Goal: Task Accomplishment & Management: Complete application form

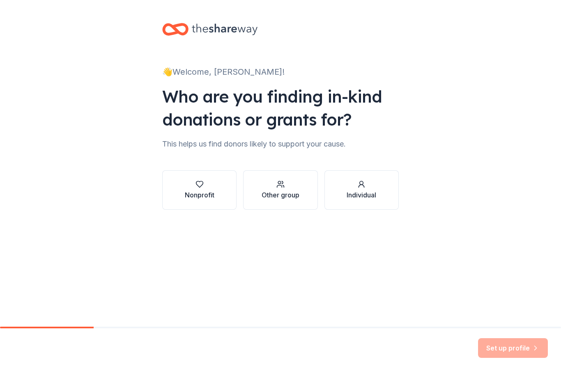
click at [204, 193] on div "Nonprofit" at bounding box center [200, 195] width 30 height 10
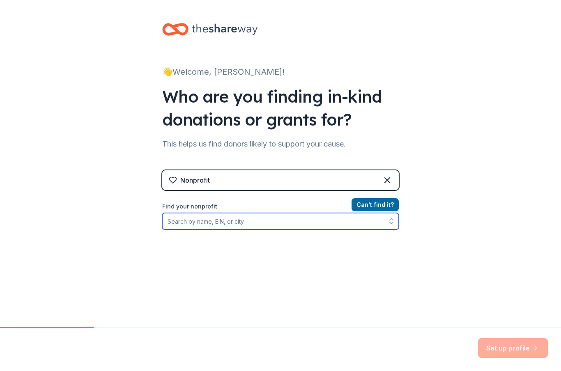
click at [203, 220] on input "Find your nonprofit" at bounding box center [280, 221] width 236 height 16
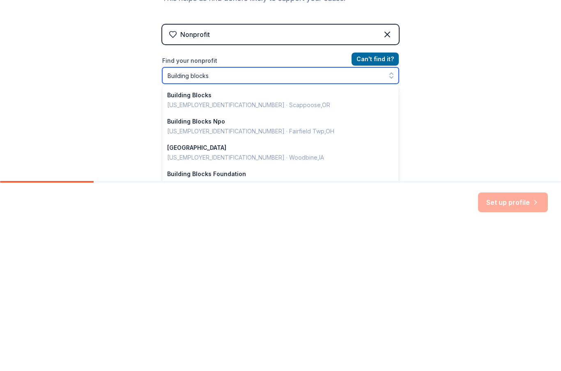
type input "Building blocks of"
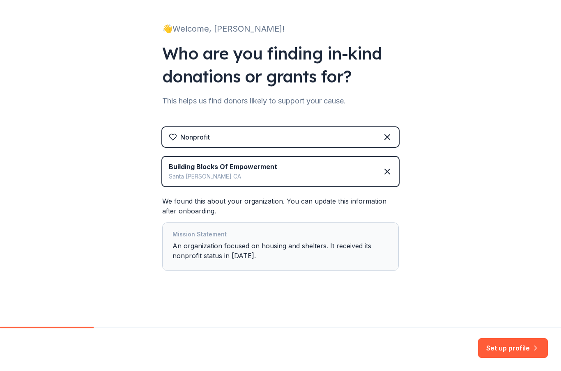
scroll to position [43, 0]
click at [500, 347] on button "Set up profile" at bounding box center [513, 348] width 70 height 20
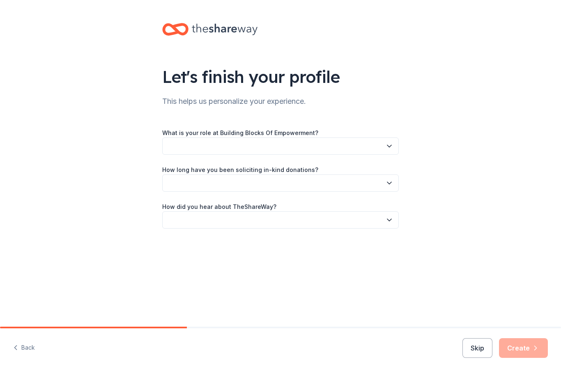
click at [389, 144] on icon "button" at bounding box center [389, 146] width 8 height 8
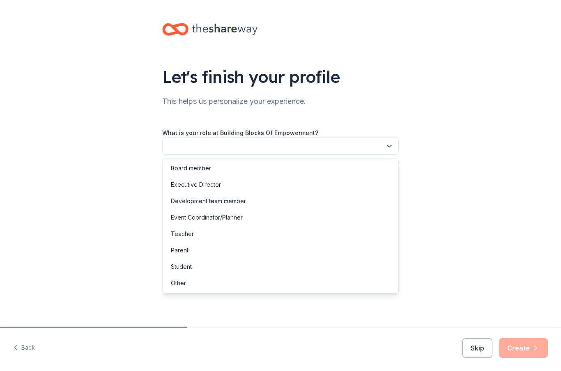
click at [218, 198] on div "Development team member" at bounding box center [208, 201] width 75 height 10
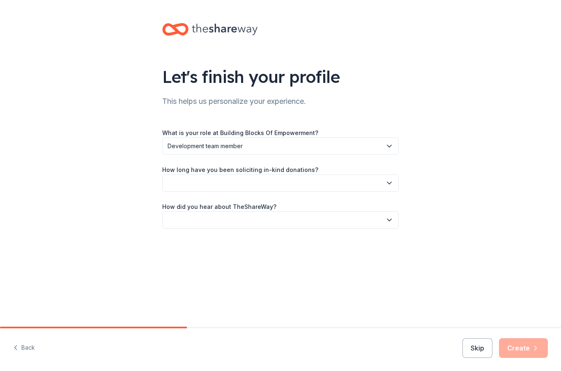
click at [309, 183] on button "button" at bounding box center [280, 182] width 236 height 17
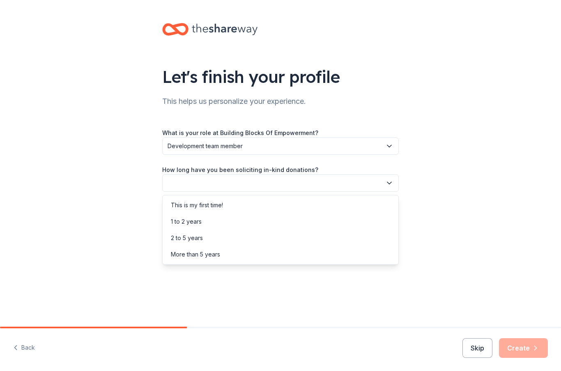
click at [209, 202] on div "This is my first time!" at bounding box center [197, 205] width 52 height 10
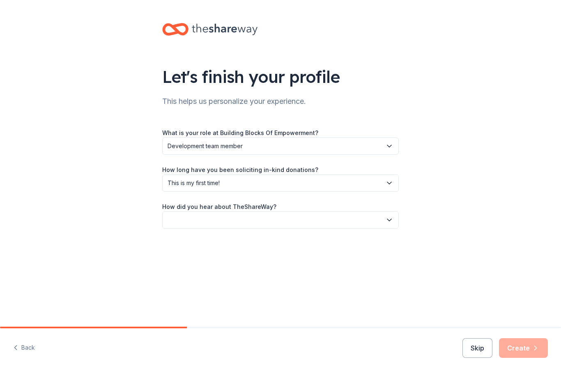
click at [219, 218] on button "button" at bounding box center [280, 219] width 236 height 17
click at [196, 274] on div "Social media" at bounding box center [188, 275] width 34 height 10
click at [526, 343] on button "Create" at bounding box center [523, 348] width 49 height 20
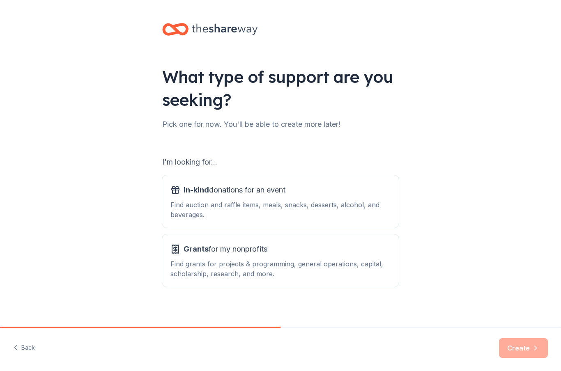
click at [227, 199] on div "In-kind donations for an event Find auction and raffle items, meals, snacks, de…" at bounding box center [280, 201] width 220 height 36
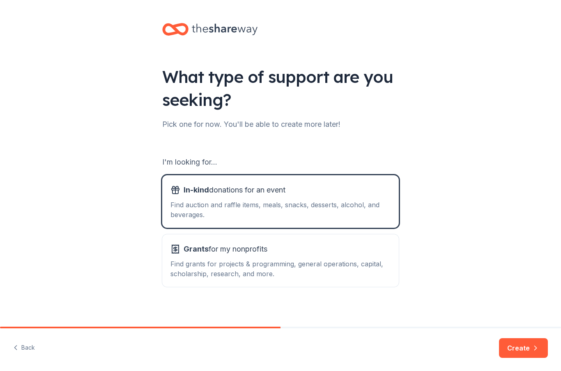
click at [527, 346] on button "Create" at bounding box center [523, 348] width 49 height 20
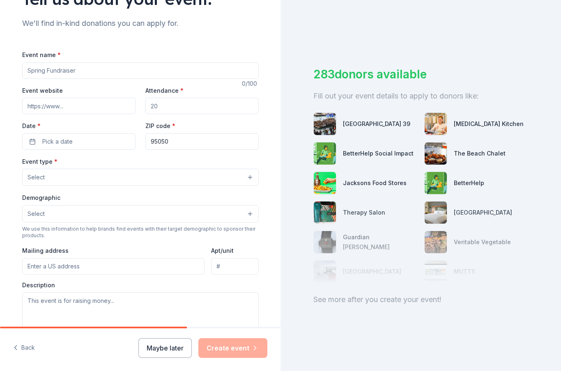
scroll to position [79, 0]
click at [59, 179] on button "Select" at bounding box center [140, 175] width 236 height 17
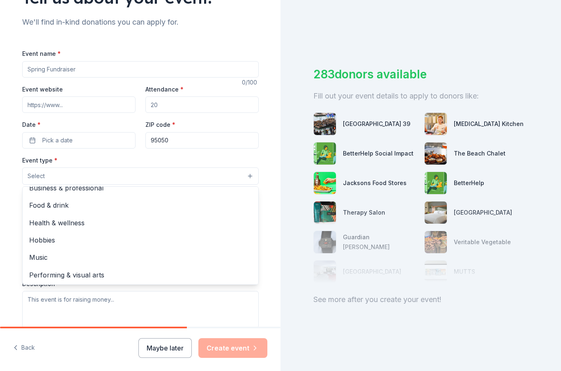
scroll to position [26, 0]
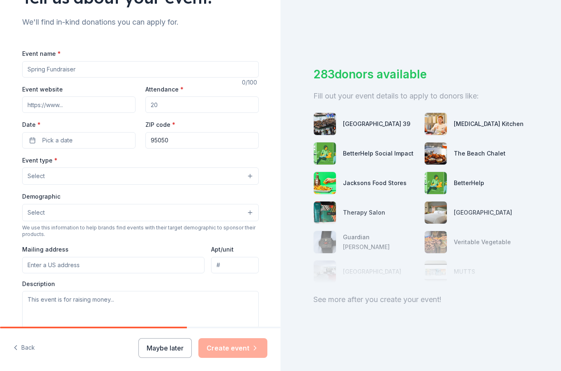
click at [55, 67] on input "Event name *" at bounding box center [140, 69] width 236 height 16
click at [8, 77] on div "Tell us about your event. We'll find in-kind donations you can apply for. Event…" at bounding box center [140, 194] width 280 height 546
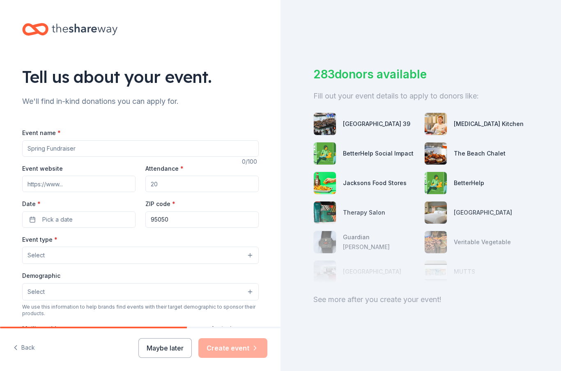
scroll to position [0, 0]
